Goal: Task Accomplishment & Management: Use online tool/utility

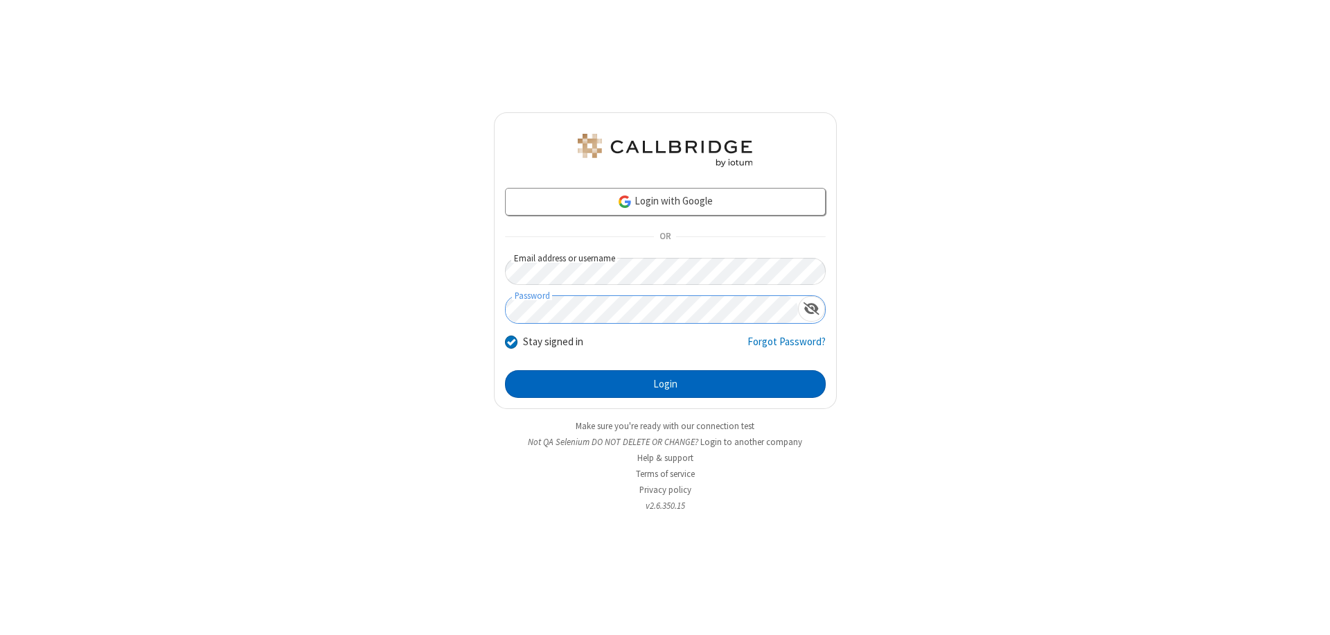
click at [665, 384] on button "Login" at bounding box center [665, 384] width 321 height 28
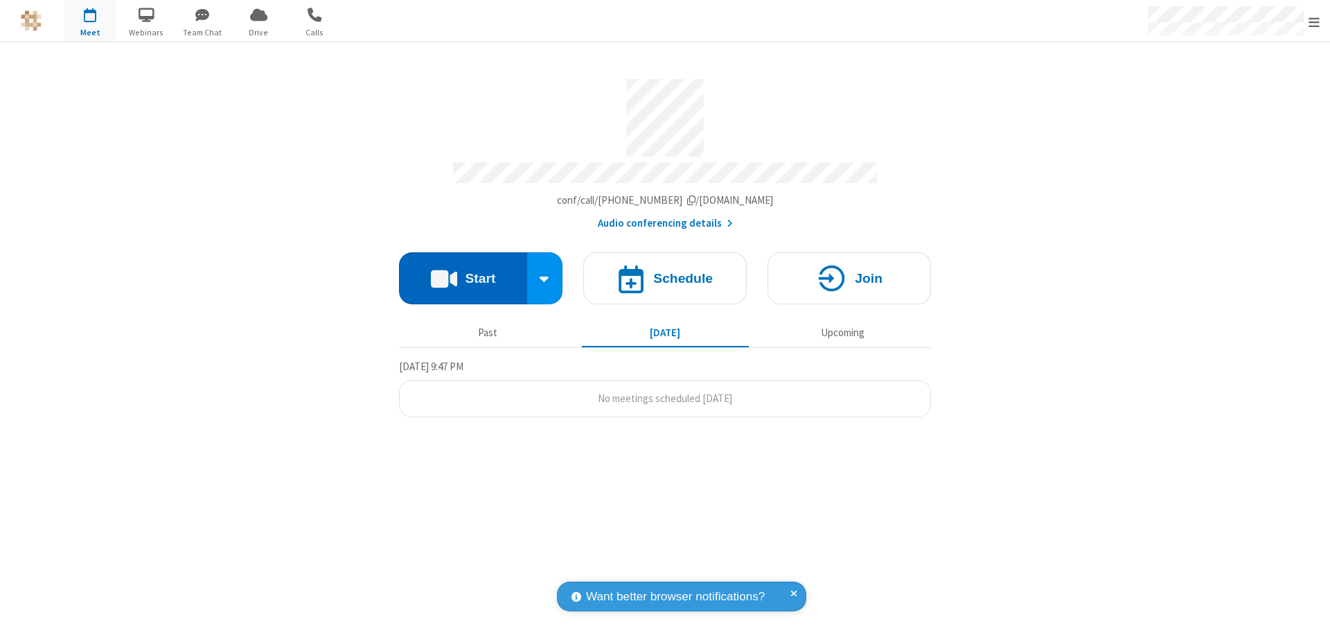
click at [463, 272] on button "Start" at bounding box center [463, 278] width 128 height 52
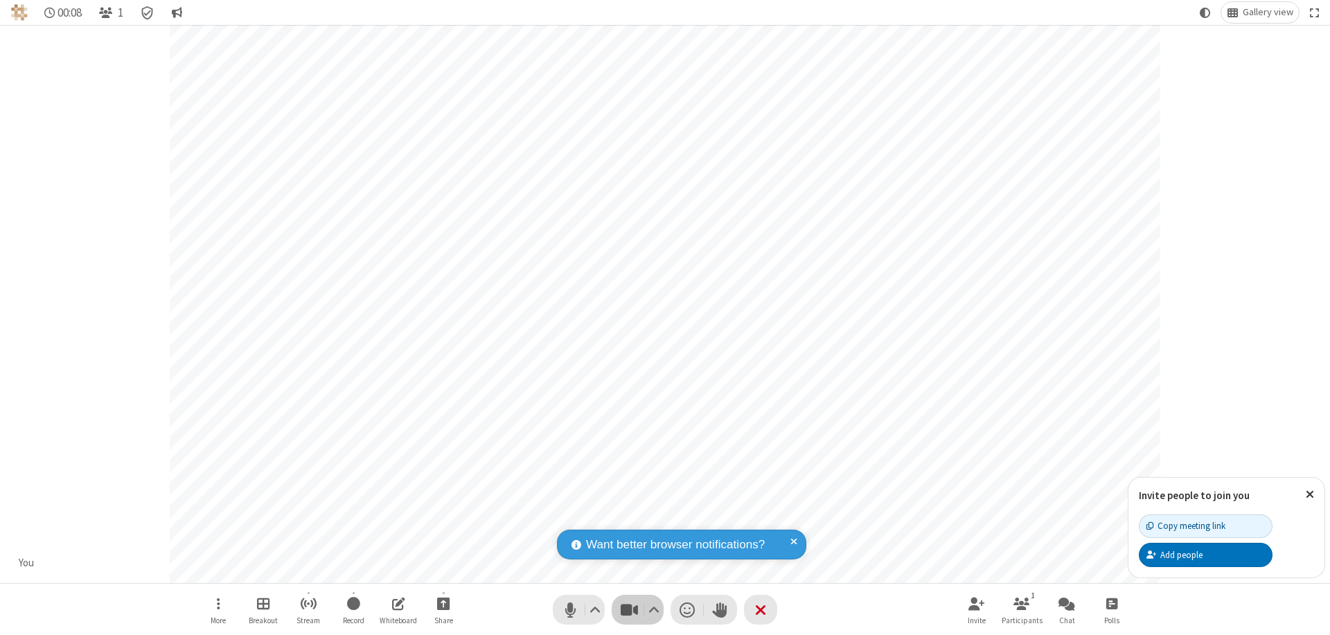
click at [629, 609] on span "Stop video (⌘+Shift+V)" at bounding box center [629, 609] width 21 height 20
click at [629, 609] on span "Start video (⌘+Shift+V)" at bounding box center [629, 609] width 21 height 20
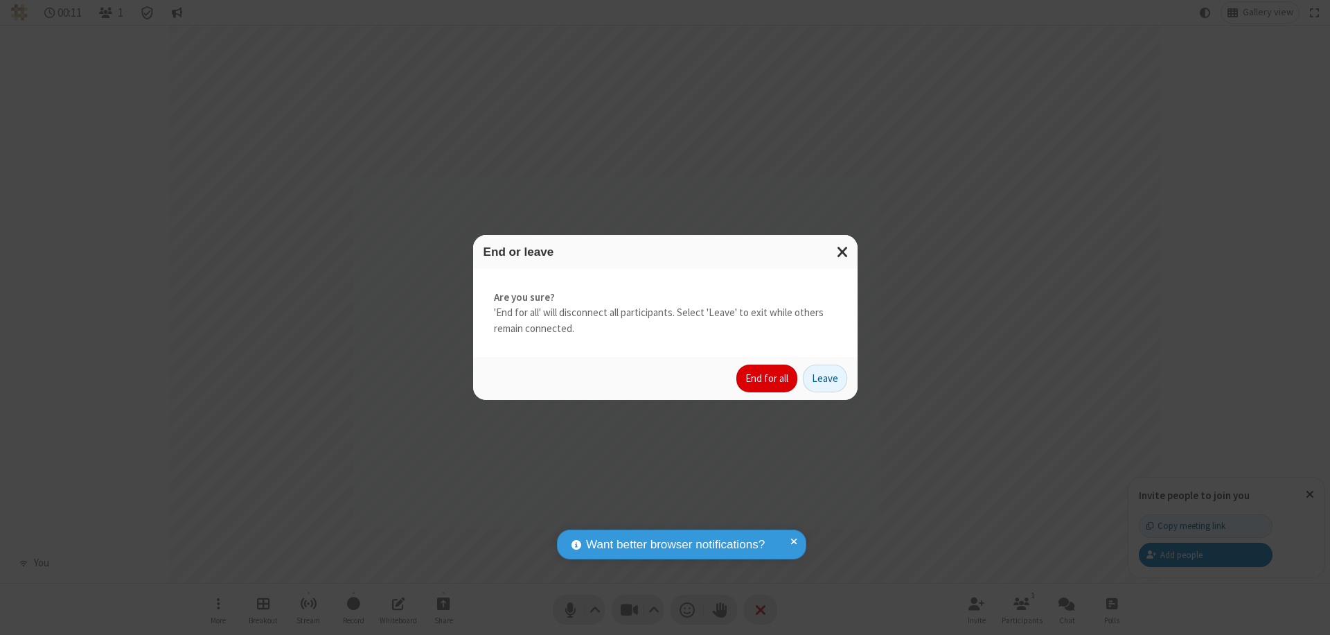
click at [768, 378] on button "End for all" at bounding box center [766, 378] width 61 height 28
